Goal: Task Accomplishment & Management: Use online tool/utility

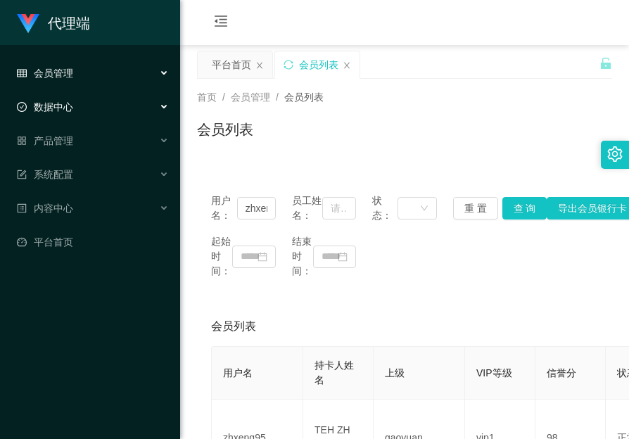
click at [65, 97] on div "数据中心" at bounding box center [90, 107] width 180 height 28
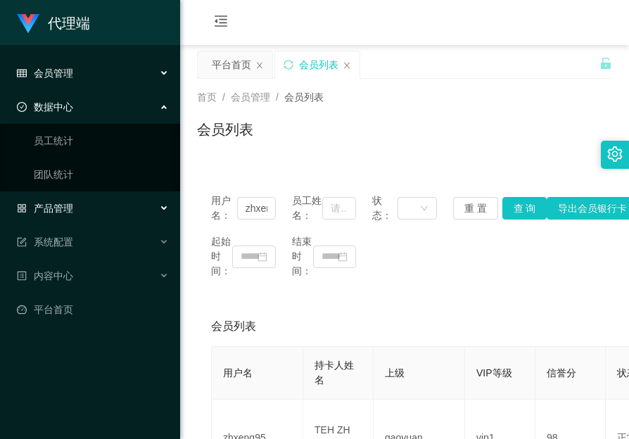
click at [73, 205] on div "产品管理" at bounding box center [90, 208] width 180 height 28
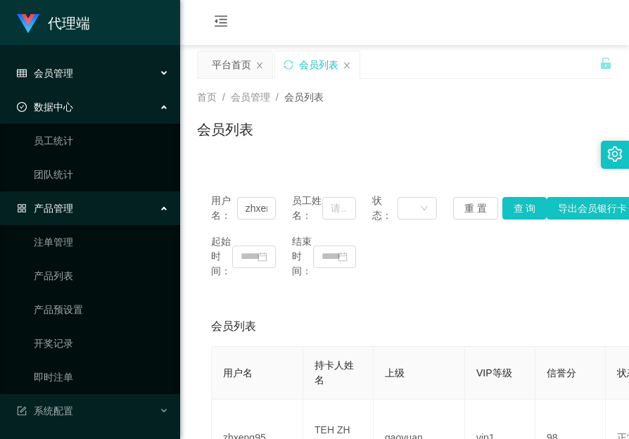
click at [78, 80] on div "会员管理" at bounding box center [90, 73] width 180 height 28
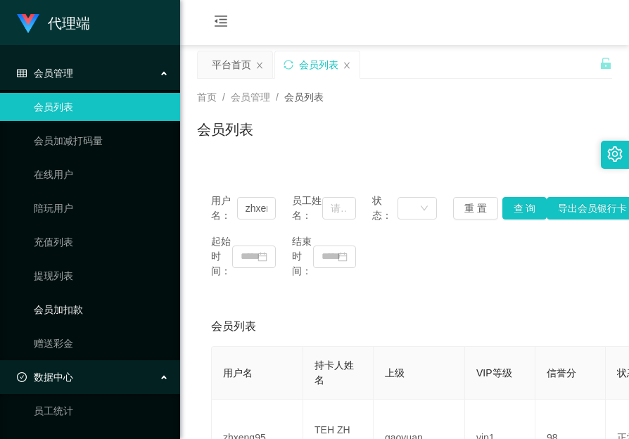
click at [74, 304] on link "会员加扣款" at bounding box center [101, 309] width 135 height 28
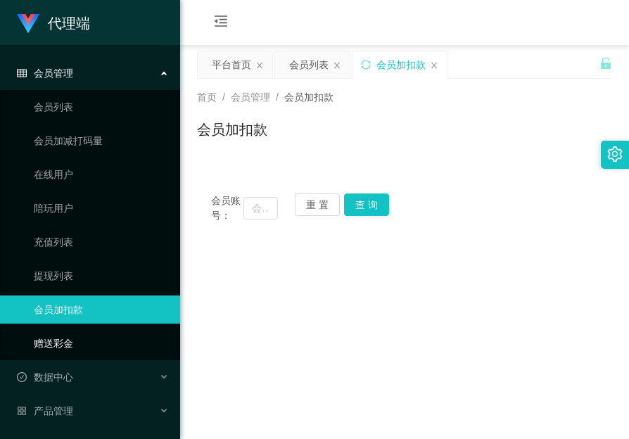
click at [69, 338] on link "赠送彩金" at bounding box center [101, 343] width 135 height 28
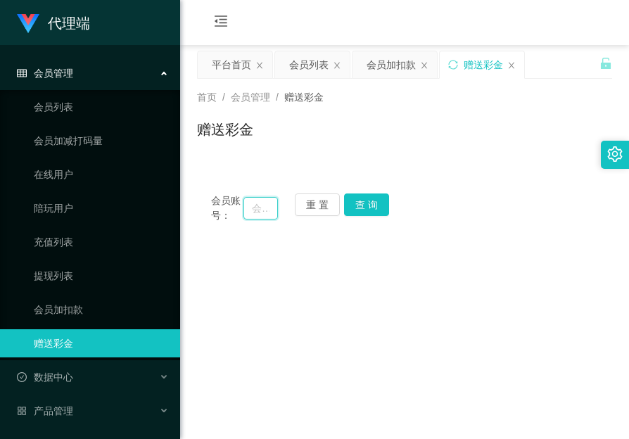
click at [256, 206] on input "text" at bounding box center [260, 208] width 34 height 23
paste input "zhxeng95"
type input "zhxeng95"
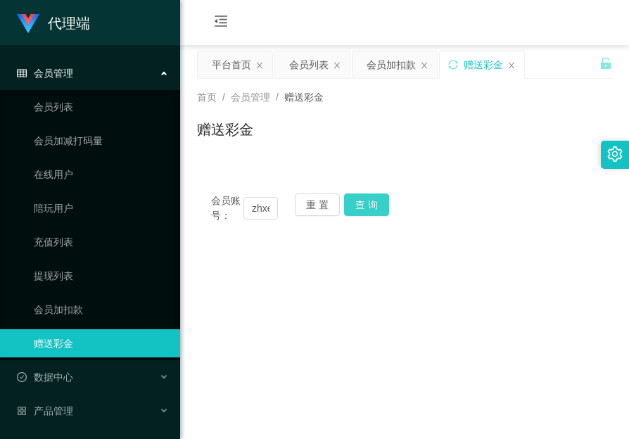
click at [361, 202] on button "查 询" at bounding box center [366, 204] width 45 height 23
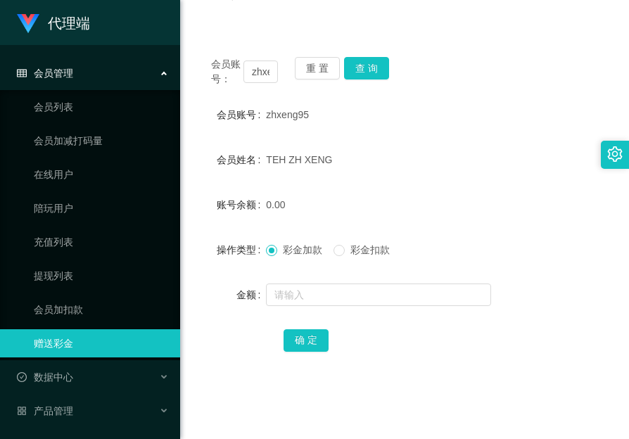
scroll to position [141, 0]
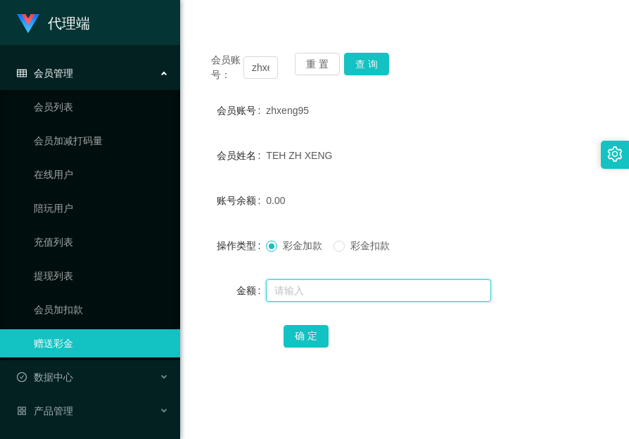
drag, startPoint x: 326, startPoint y: 285, endPoint x: 324, endPoint y: 294, distance: 9.3
click at [326, 285] on input "text" at bounding box center [378, 290] width 225 height 23
paste input "61528"
type input "61528"
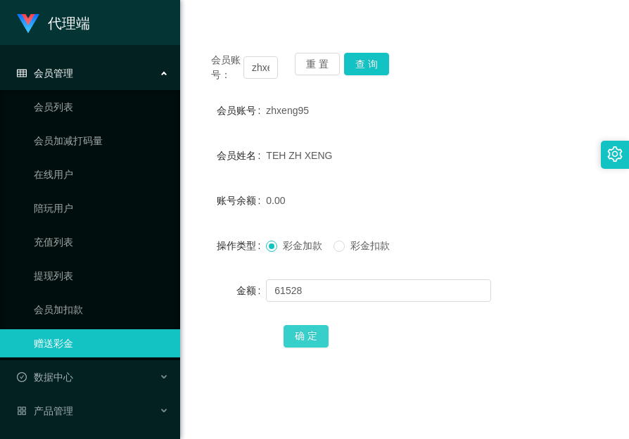
drag, startPoint x: 300, startPoint y: 336, endPoint x: 308, endPoint y: 336, distance: 8.5
click at [300, 336] on button "确 定" at bounding box center [305, 336] width 45 height 23
